Goal: Information Seeking & Learning: Find specific fact

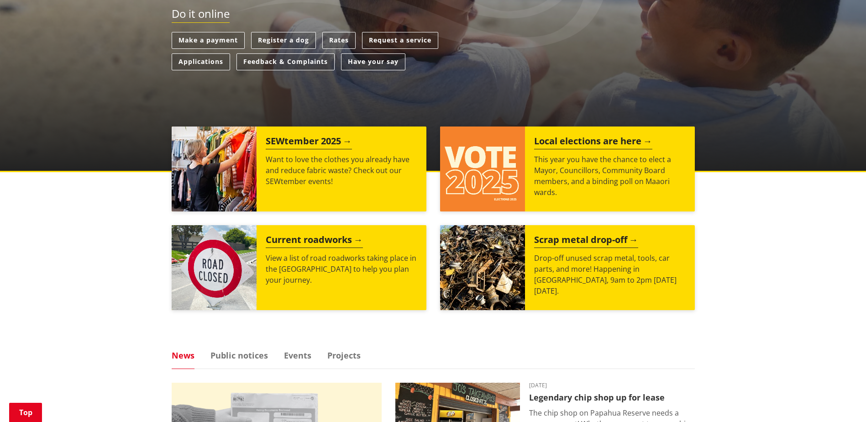
scroll to position [137, 0]
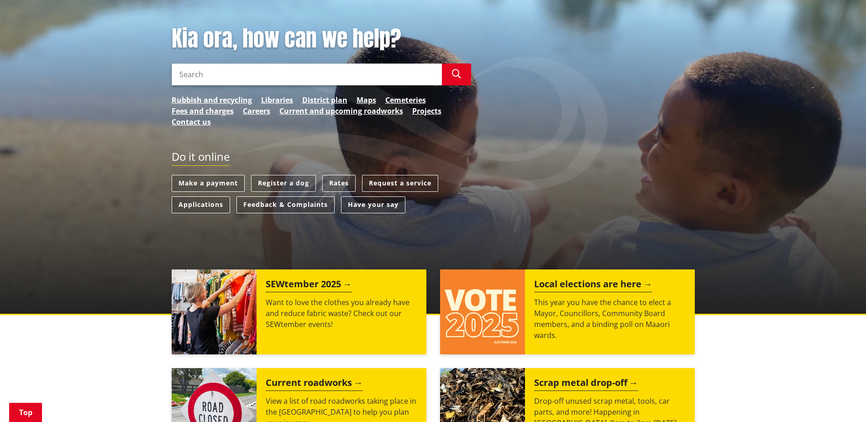
click at [337, 181] on link "Rates" at bounding box center [338, 183] width 33 height 17
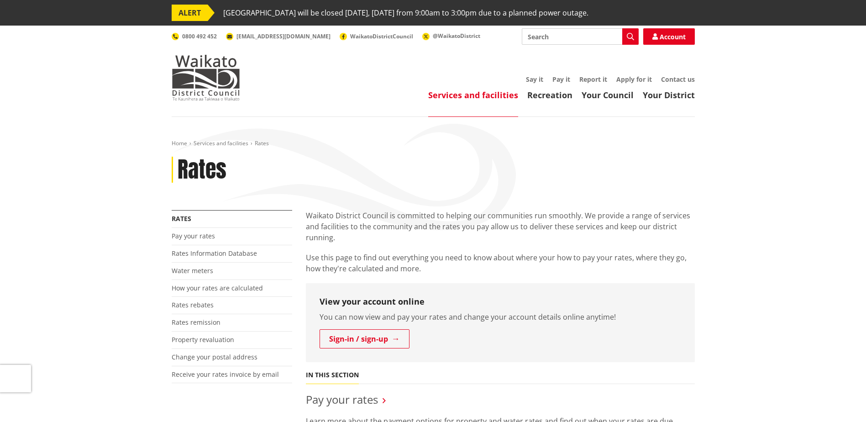
click at [214, 256] on link "Rates Information Database" at bounding box center [214, 253] width 85 height 9
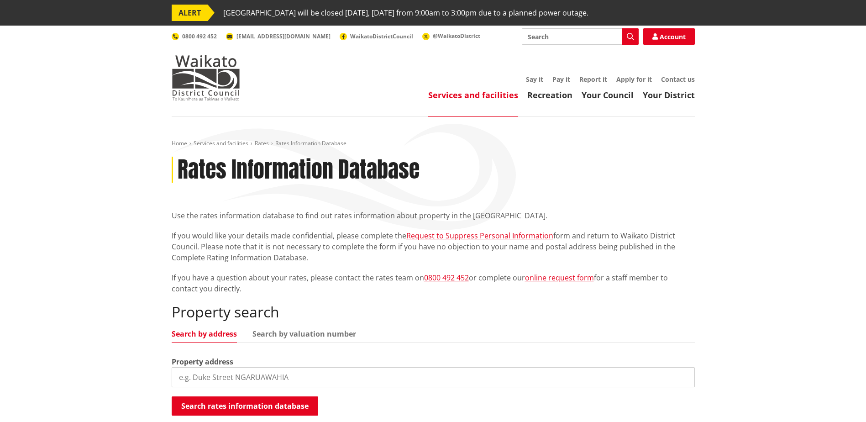
click at [218, 370] on input "search" at bounding box center [433, 377] width 523 height 20
type input "17 noverma"
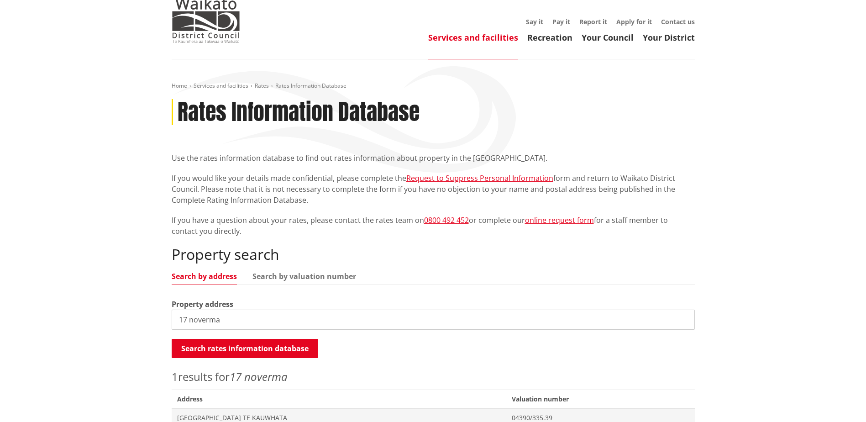
scroll to position [228, 0]
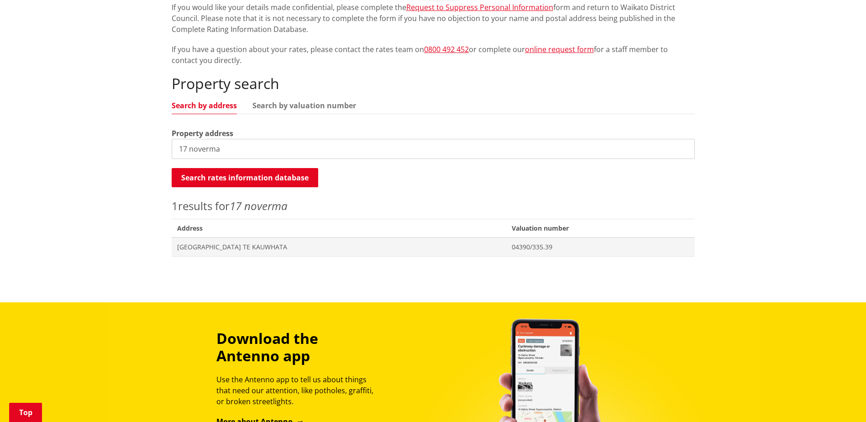
click at [224, 248] on span "[GEOGRAPHIC_DATA] TE KAUWHATA" at bounding box center [339, 246] width 324 height 9
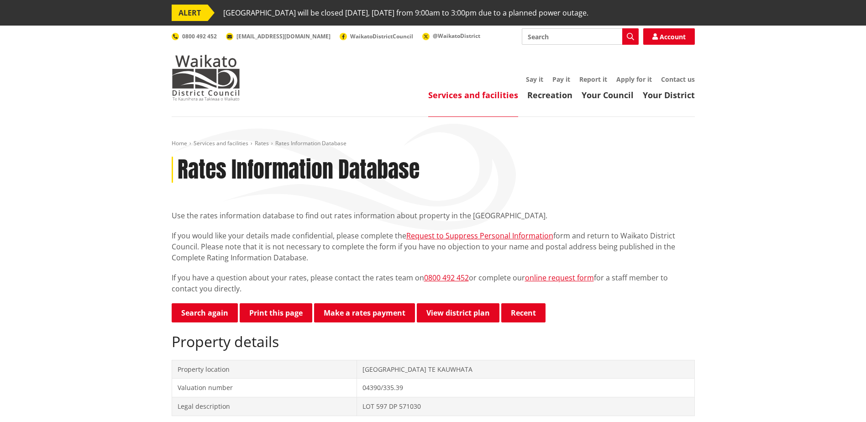
click at [197, 311] on link "Search again" at bounding box center [205, 312] width 66 height 19
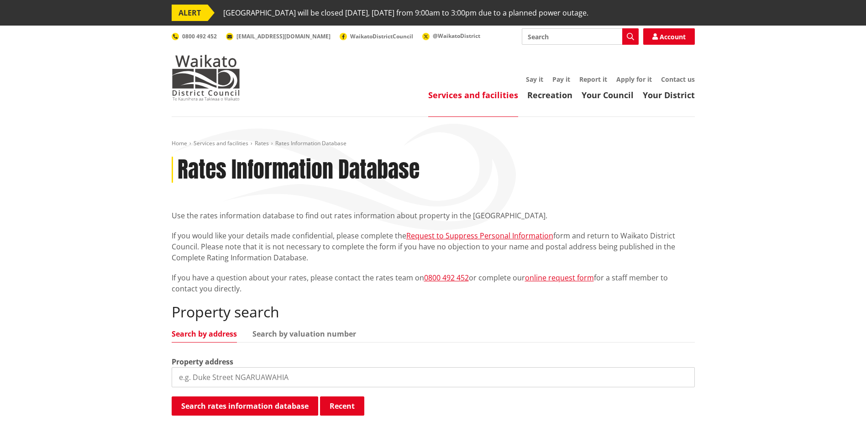
click at [221, 382] on input "search" at bounding box center [433, 377] width 523 height 20
type input "7 noverma"
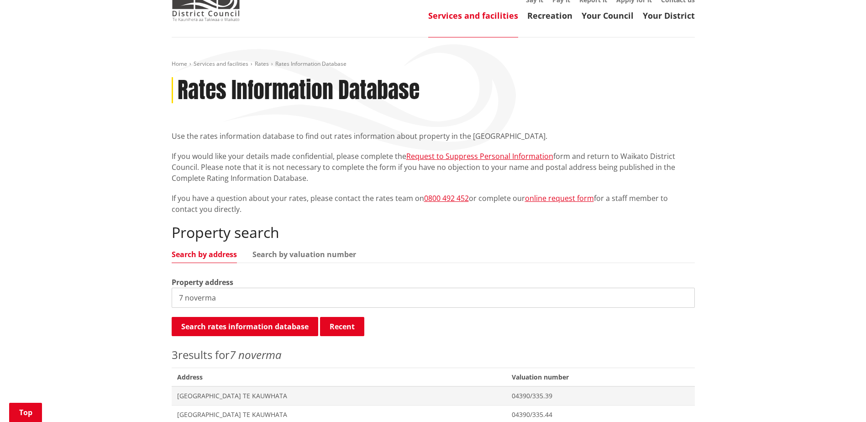
scroll to position [183, 0]
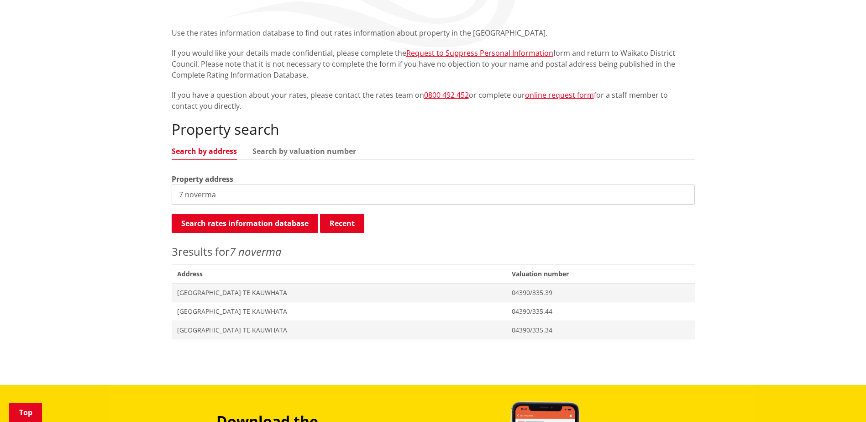
click at [213, 333] on span "7 Noverma Street TE KAUWHATA" at bounding box center [339, 329] width 324 height 9
